Goal: Information Seeking & Learning: Learn about a topic

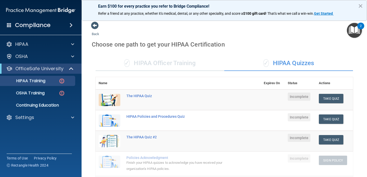
scroll to position [166, 0]
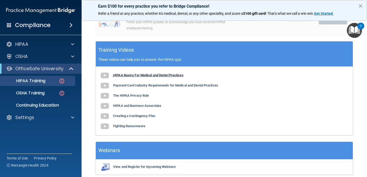
click at [140, 74] on b "HIPAA Basics For Medical and Dental Practices" at bounding box center [148, 75] width 70 height 4
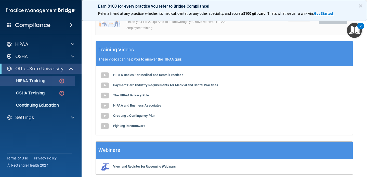
scroll to position [165, 0]
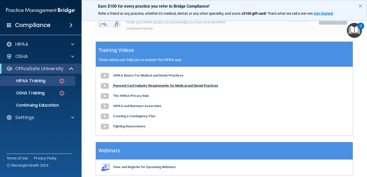
click at [136, 86] on b "Payment Card Industry Requirements for Medical and Dental Practices" at bounding box center [165, 86] width 105 height 4
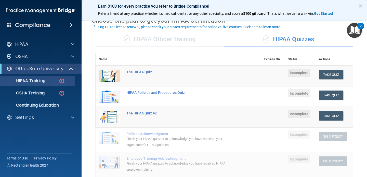
scroll to position [25, 0]
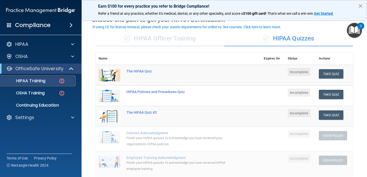
click at [46, 83] on link "HIPAA Training" at bounding box center [35, 81] width 80 height 10
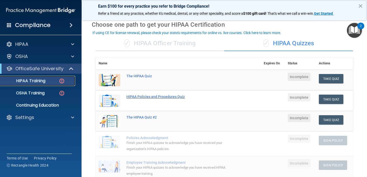
scroll to position [0, 0]
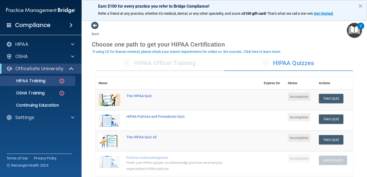
click at [195, 57] on div "✓ HIPAA Officer Training" at bounding box center [160, 63] width 129 height 15
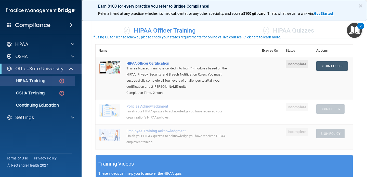
scroll to position [40, 0]
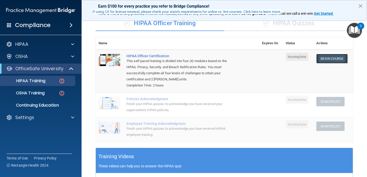
click at [323, 60] on link "Begin Course" at bounding box center [331, 58] width 31 height 9
click at [328, 61] on link "Begin Course" at bounding box center [331, 58] width 31 height 9
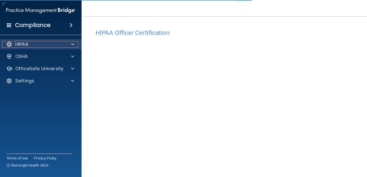
click at [71, 45] on span at bounding box center [72, 44] width 3 height 6
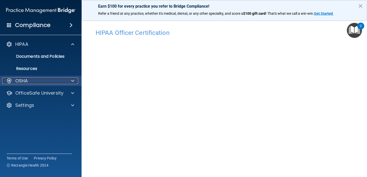
click at [19, 78] on p "OSHA" at bounding box center [21, 81] width 13 height 6
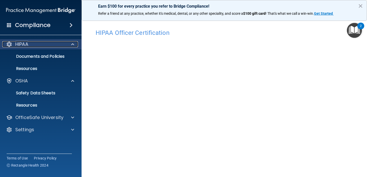
click at [26, 46] on p "HIPAA" at bounding box center [21, 44] width 13 height 6
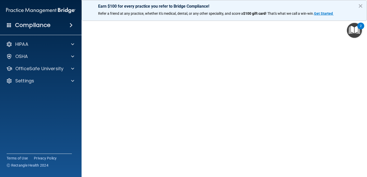
scroll to position [30, 0]
click at [359, 6] on button "×" at bounding box center [360, 6] width 5 height 8
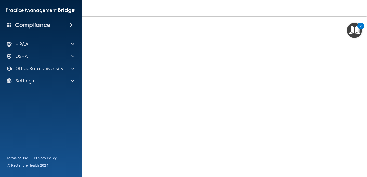
scroll to position [23, 0]
